Goal: Check status: Check status

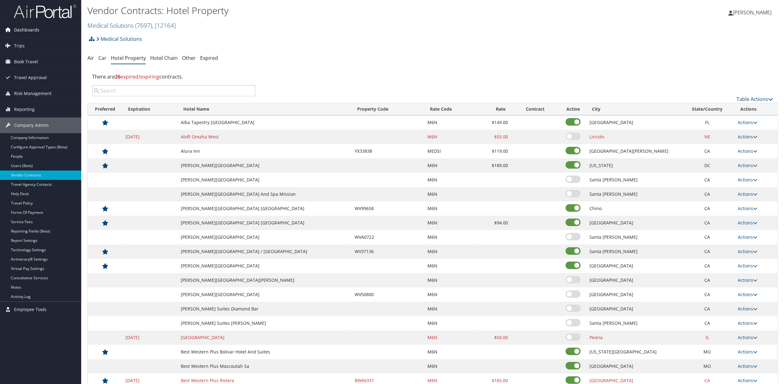
click at [22, 31] on span "Dashboards" at bounding box center [26, 30] width 25 height 16
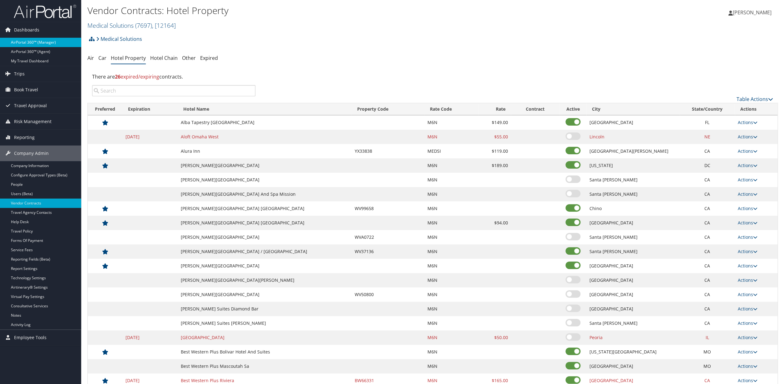
click at [29, 43] on link "AirPortal 360™ (Manager)" at bounding box center [40, 42] width 81 height 9
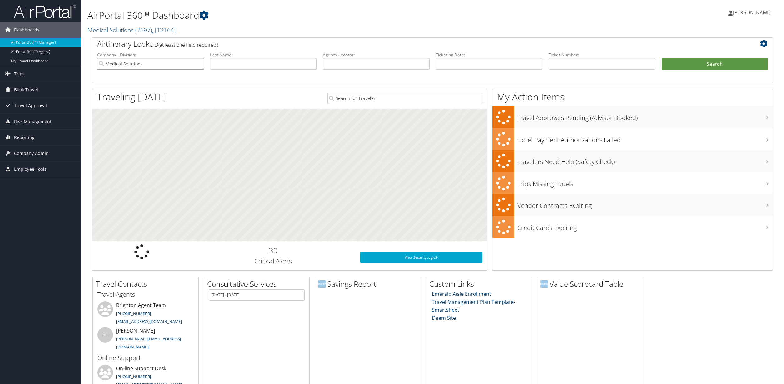
click at [143, 65] on input "Medical Solutions" at bounding box center [150, 64] width 107 height 12
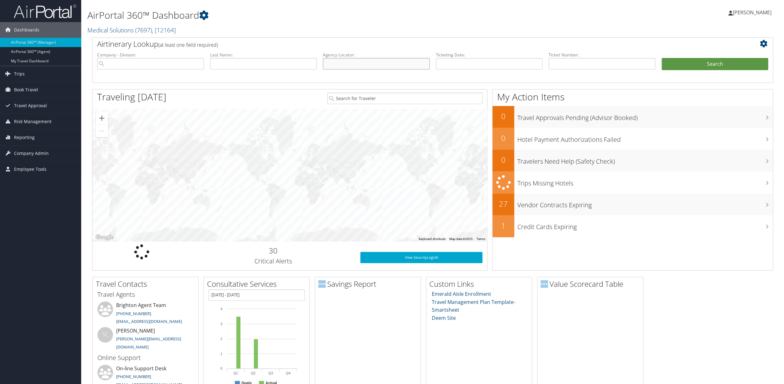
click at [362, 67] on input "text" at bounding box center [376, 64] width 107 height 12
type input "3sypyn"
click at [713, 66] on button "Search" at bounding box center [714, 64] width 107 height 12
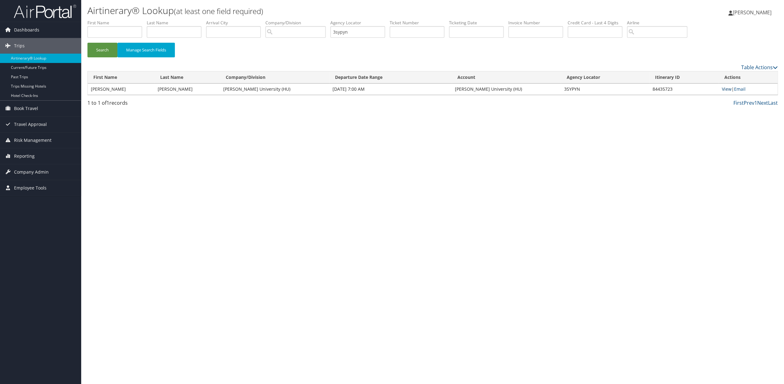
click at [727, 89] on link "View" at bounding box center [727, 89] width 10 height 6
click at [371, 33] on input "3sypyn" at bounding box center [357, 32] width 55 height 12
drag, startPoint x: 371, startPoint y: 33, endPoint x: 343, endPoint y: 31, distance: 28.2
click at [343, 31] on input "3sypyn" at bounding box center [357, 32] width 55 height 12
click at [102, 50] on button "Search" at bounding box center [102, 50] width 30 height 15
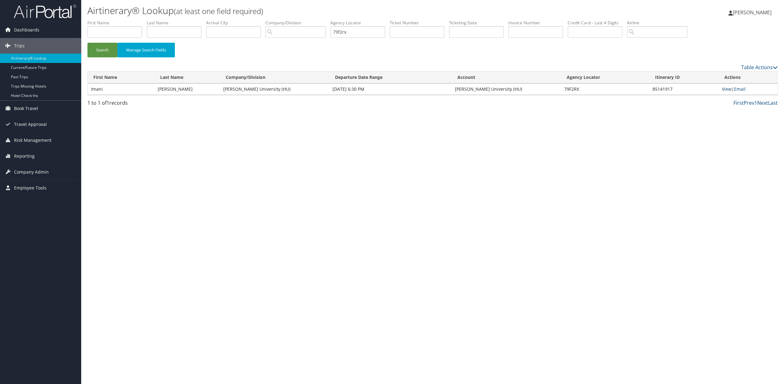
click at [726, 88] on link "View" at bounding box center [727, 89] width 10 height 6
click at [365, 32] on input "79f2rx" at bounding box center [357, 32] width 55 height 12
type input "7"
click at [87, 43] on button "Search" at bounding box center [102, 50] width 30 height 15
click at [727, 90] on link "View" at bounding box center [727, 89] width 10 height 6
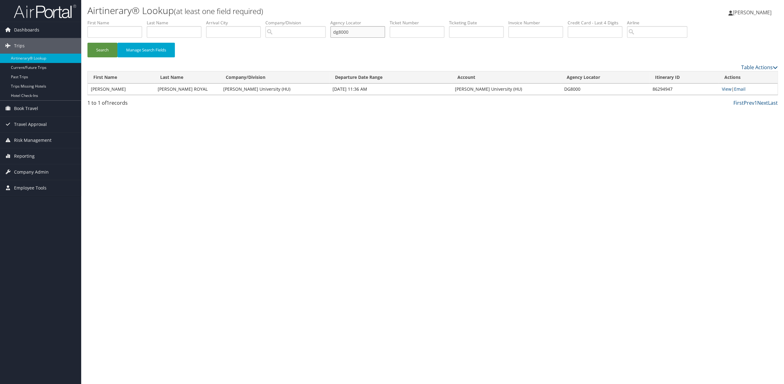
click at [374, 34] on input "dg8000" at bounding box center [357, 32] width 55 height 12
type input "d"
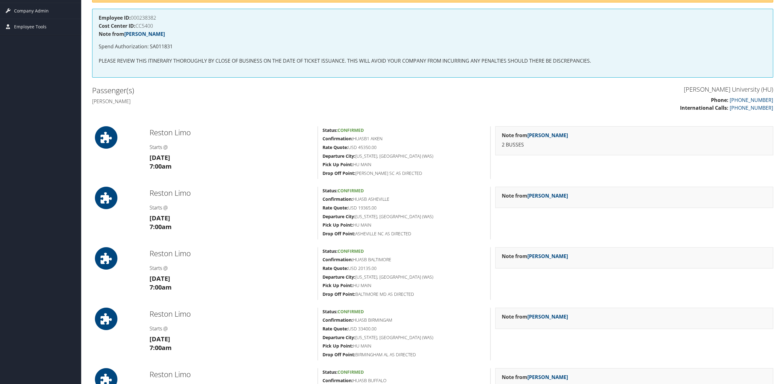
scroll to position [117, 0]
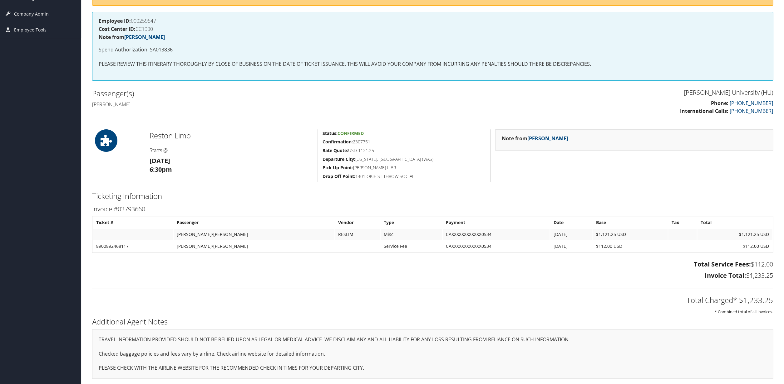
scroll to position [112, 0]
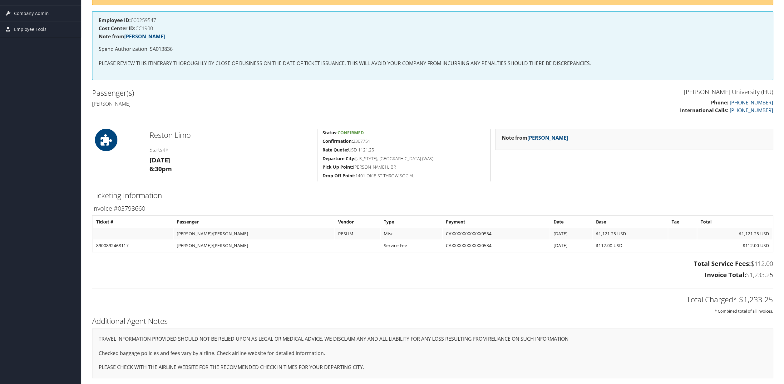
click at [279, 185] on div "Admin Actions Repair Airtinerary® 85141917 [DATE] - [DATE] 79F2RX Agency Locato…" at bounding box center [432, 146] width 690 height 477
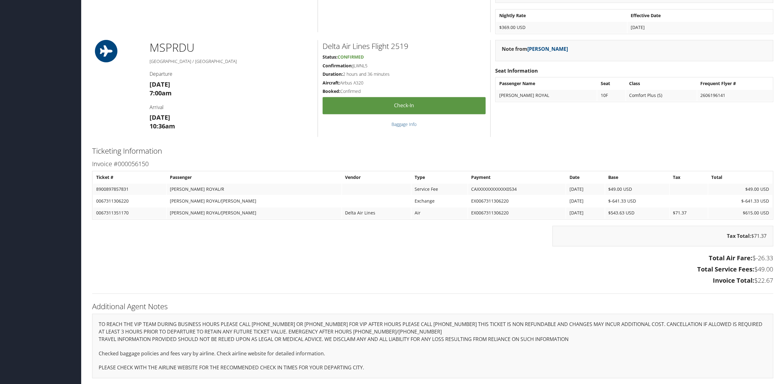
scroll to position [530, 0]
click at [468, 175] on th "Payment" at bounding box center [517, 177] width 98 height 11
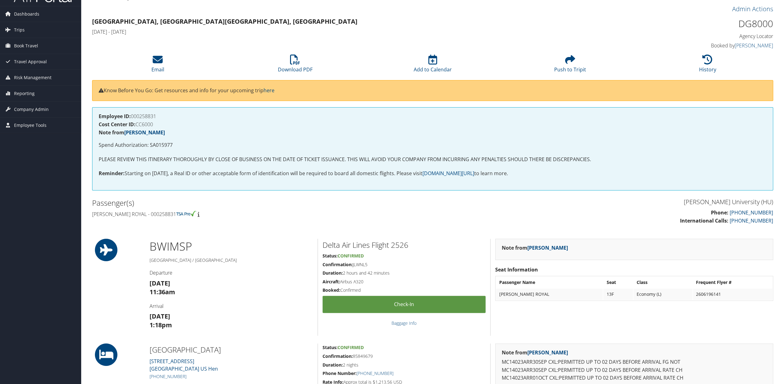
scroll to position [0, 0]
